Goal: Task Accomplishment & Management: Use online tool/utility

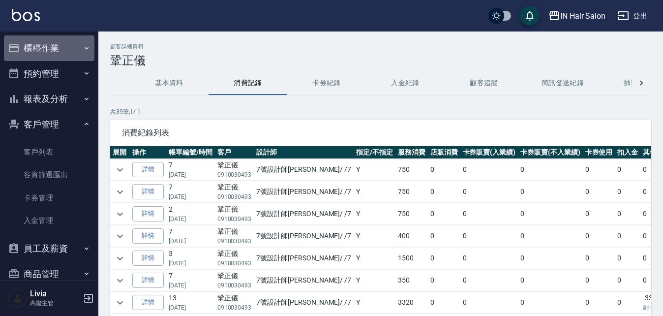
click at [52, 45] on button "櫃檯作業" at bounding box center [49, 48] width 91 height 26
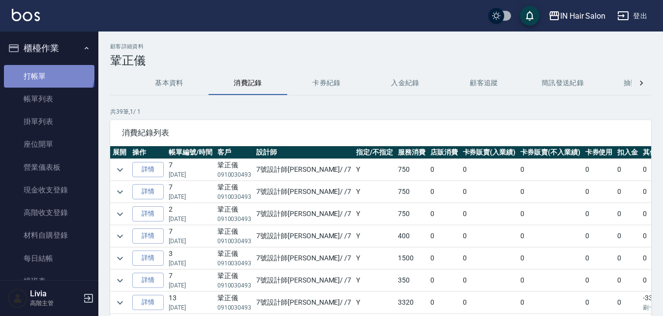
click at [48, 72] on link "打帳單" at bounding box center [49, 76] width 91 height 23
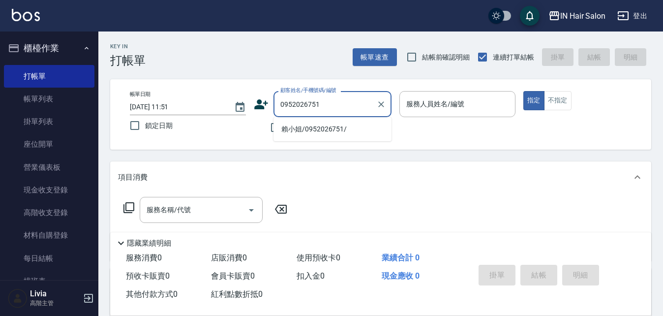
click at [292, 126] on li "賴小姐/0952026751/" at bounding box center [333, 129] width 118 height 16
type input "賴小姐/0952026751/"
type input "8號店長Livia-8"
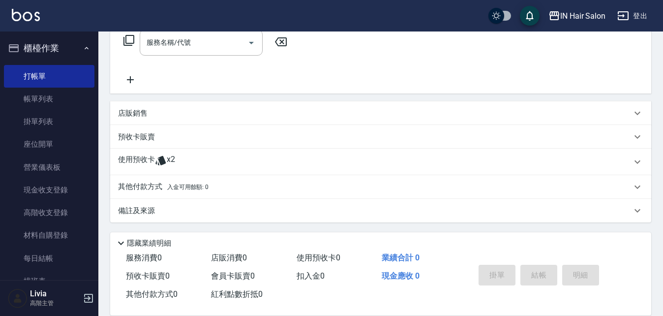
scroll to position [168, 0]
click at [145, 162] on p "使用預收卡" at bounding box center [136, 161] width 37 height 15
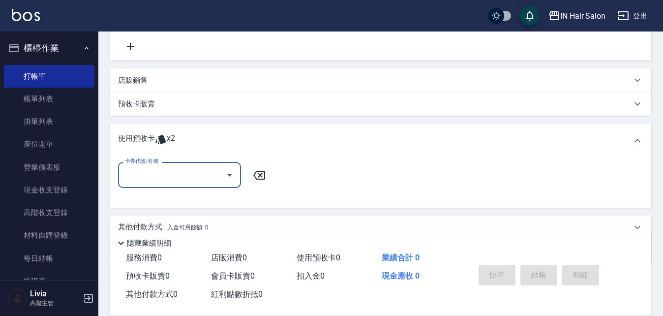
scroll to position [217, 0]
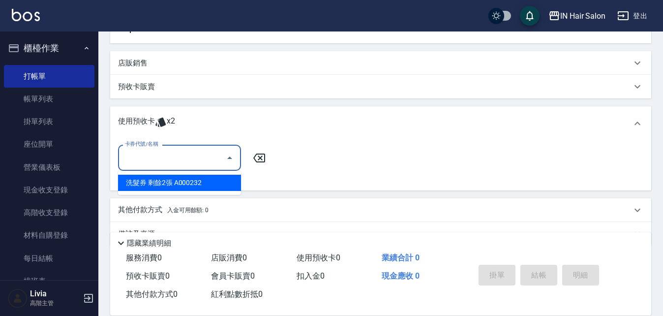
click at [147, 160] on input "卡券代號/名稱" at bounding box center [172, 157] width 99 height 17
drag, startPoint x: 173, startPoint y: 185, endPoint x: 182, endPoint y: 182, distance: 9.7
click at [174, 184] on div "洗髮券 剩餘2張 A000232" at bounding box center [179, 183] width 123 height 16
type input "洗髮券 A000232"
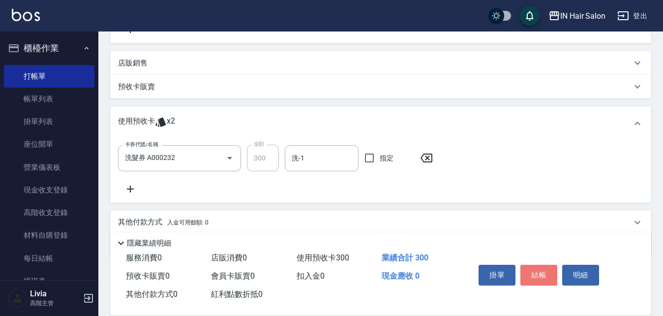
drag, startPoint x: 542, startPoint y: 267, endPoint x: 542, endPoint y: 250, distance: 16.7
click at [542, 266] on button "結帳" at bounding box center [539, 275] width 37 height 21
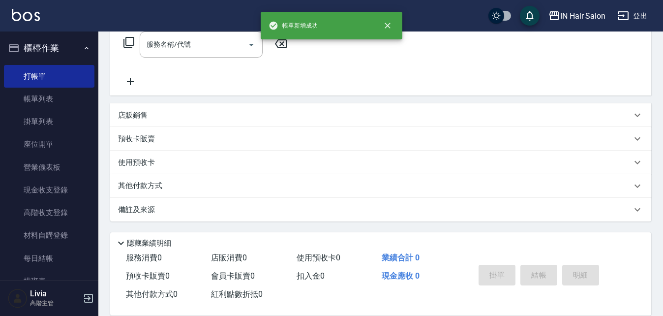
scroll to position [0, 0]
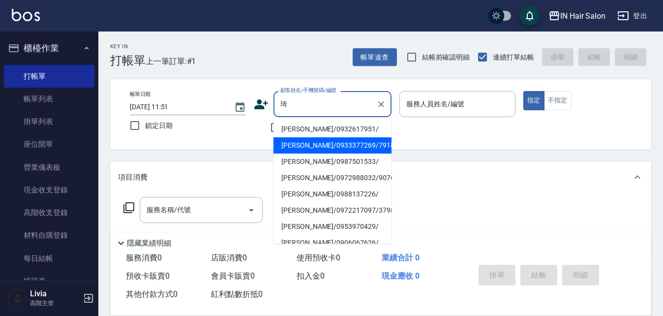
click at [301, 145] on li "[PERSON_NAME]/0933377269/791848" at bounding box center [333, 145] width 118 height 16
type input "[PERSON_NAME]/0933377269/791848"
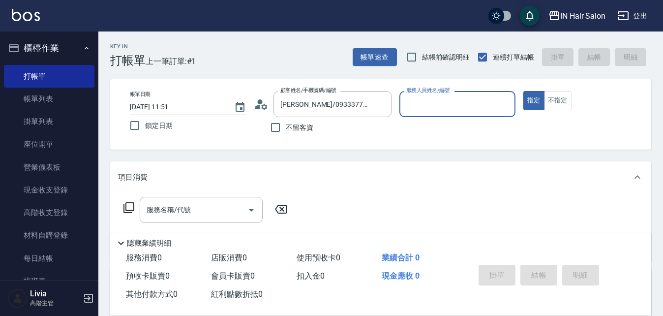
type input "8號店長Livia-8"
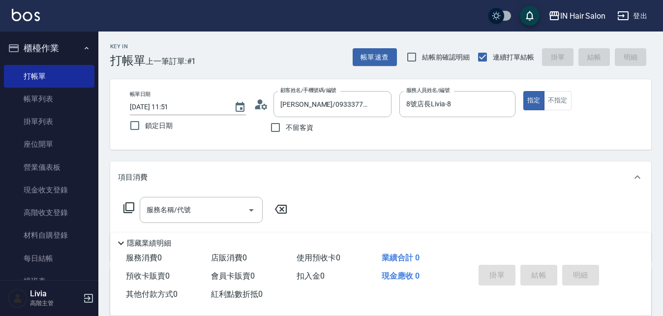
click at [130, 207] on icon at bounding box center [129, 208] width 12 height 12
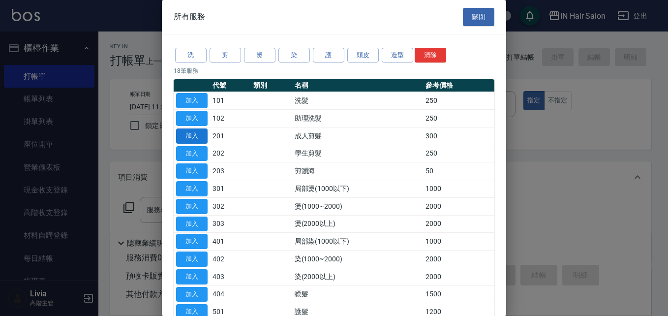
click at [199, 134] on button "加入" at bounding box center [191, 135] width 31 height 15
type input "成人剪髮(201)"
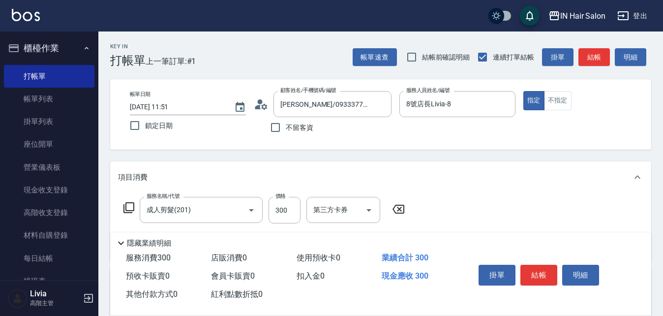
click at [131, 206] on icon at bounding box center [129, 208] width 12 height 12
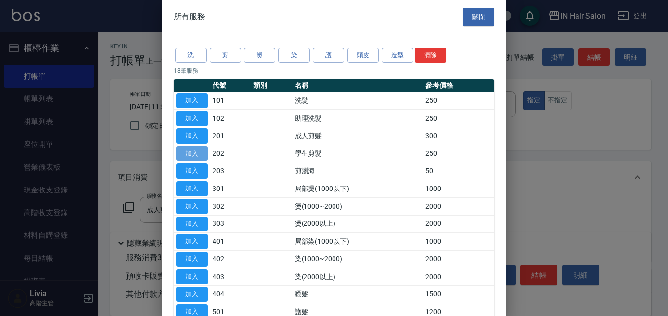
click at [192, 150] on button "加入" at bounding box center [191, 153] width 31 height 15
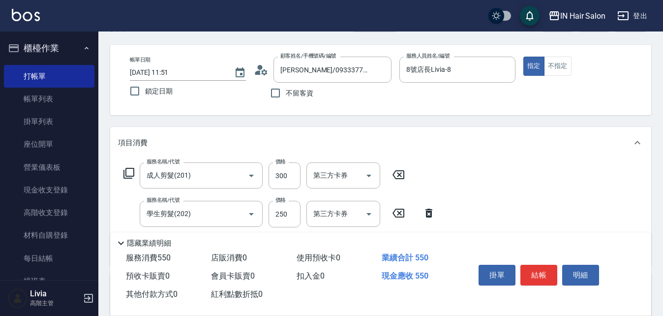
scroll to position [49, 0]
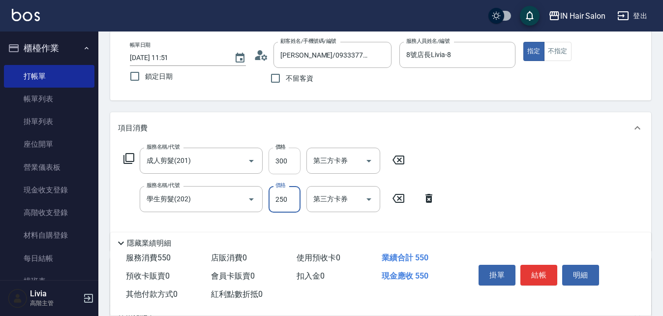
click at [290, 164] on input "300" at bounding box center [285, 161] width 32 height 27
type input "400"
click at [520, 211] on div "服務名稱/代號 成人剪髮(201) 服務名稱/代號 價格 400 價格 第三方卡券 第三方卡券 服務名稱/代號 學生剪髮(202) 服務名稱/代號 價格 25…" at bounding box center [380, 197] width 541 height 107
drag, startPoint x: 537, startPoint y: 274, endPoint x: 540, endPoint y: 267, distance: 6.9
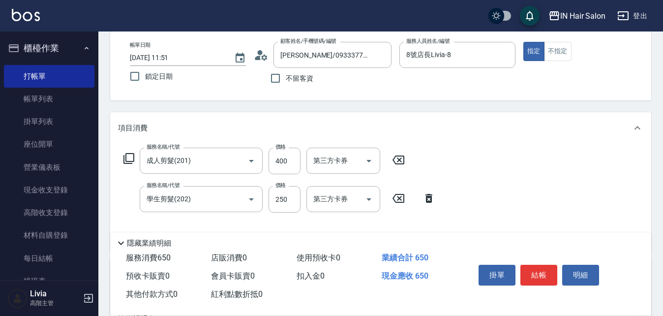
click at [538, 274] on button "結帳" at bounding box center [539, 275] width 37 height 21
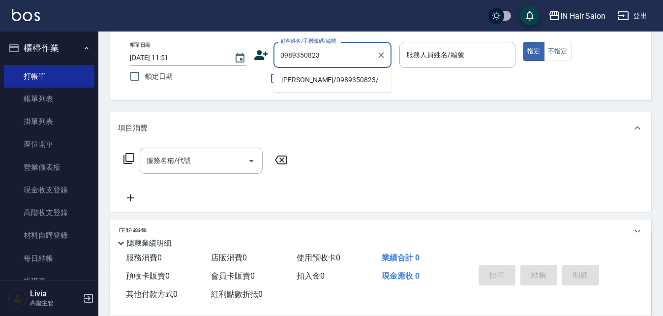
click at [311, 81] on li "[PERSON_NAME]/0989350823/" at bounding box center [333, 80] width 118 height 16
type input "[PERSON_NAME]/0989350823/"
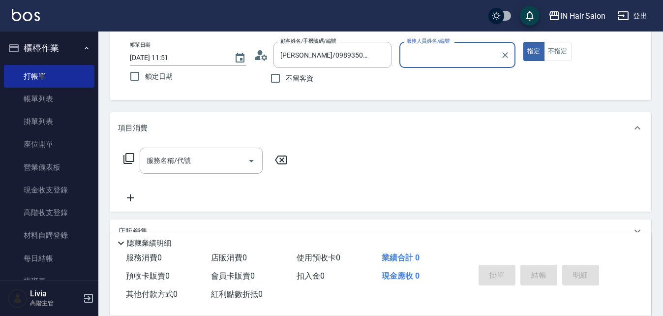
type input "6號設計師[PERSON_NAME]-6"
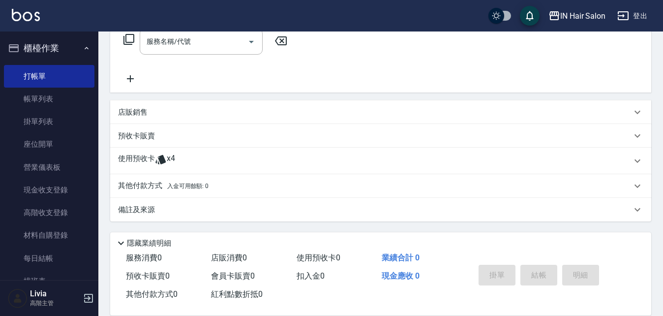
click at [140, 154] on p "使用預收卡" at bounding box center [136, 161] width 37 height 15
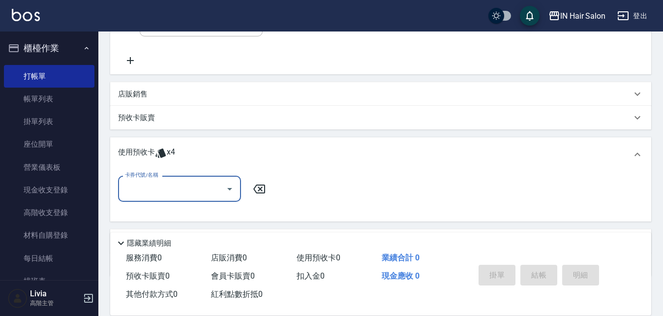
scroll to position [217, 0]
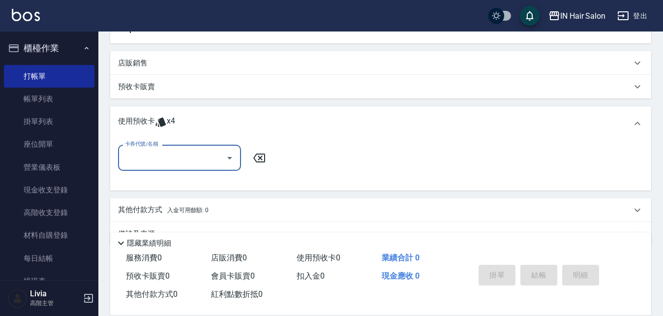
click at [143, 153] on input "卡券代號/名稱" at bounding box center [172, 157] width 99 height 17
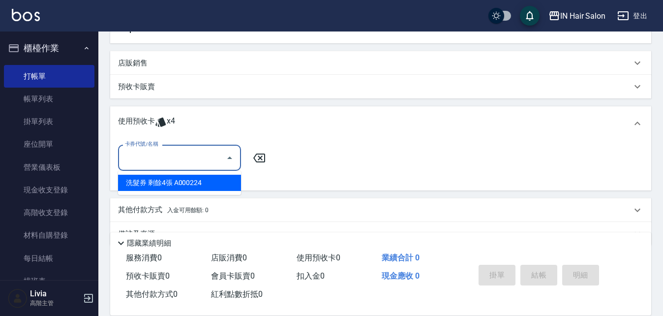
click at [153, 182] on div "洗髮券 剩餘4張 A000224" at bounding box center [179, 183] width 123 height 16
type input "洗髮券 A000224"
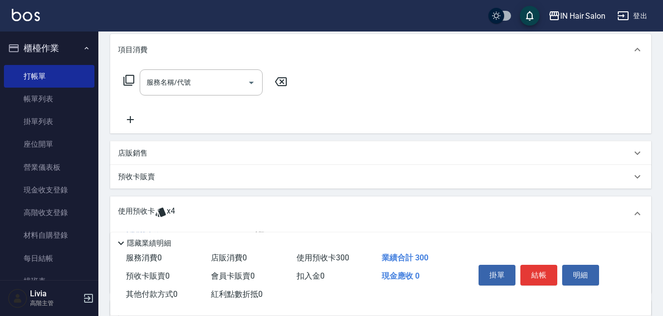
scroll to position [21, 0]
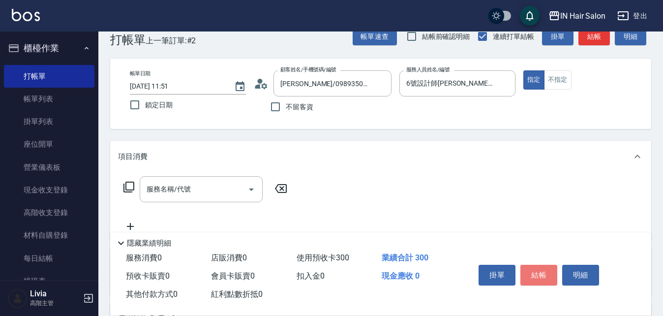
drag, startPoint x: 540, startPoint y: 265, endPoint x: 545, endPoint y: 253, distance: 12.8
click at [541, 265] on button "結帳" at bounding box center [539, 275] width 37 height 21
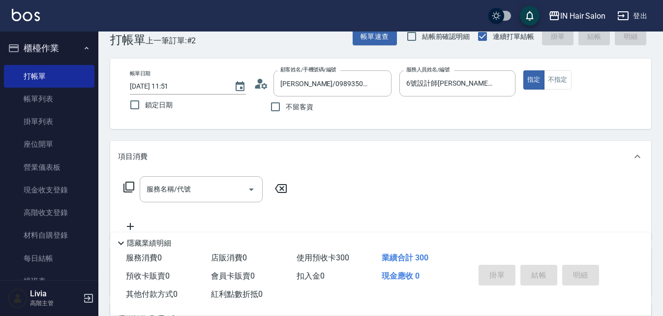
type input "[DATE] 11:52"
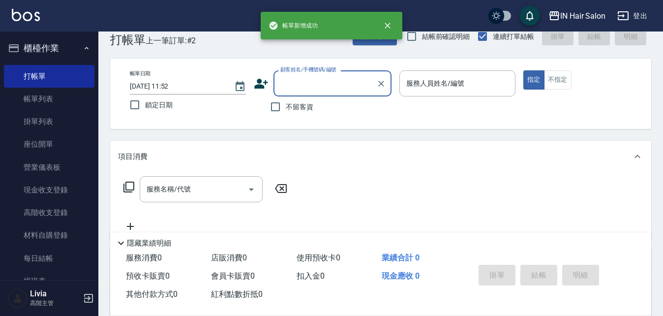
scroll to position [0, 0]
